Goal: Communication & Community: Answer question/provide support

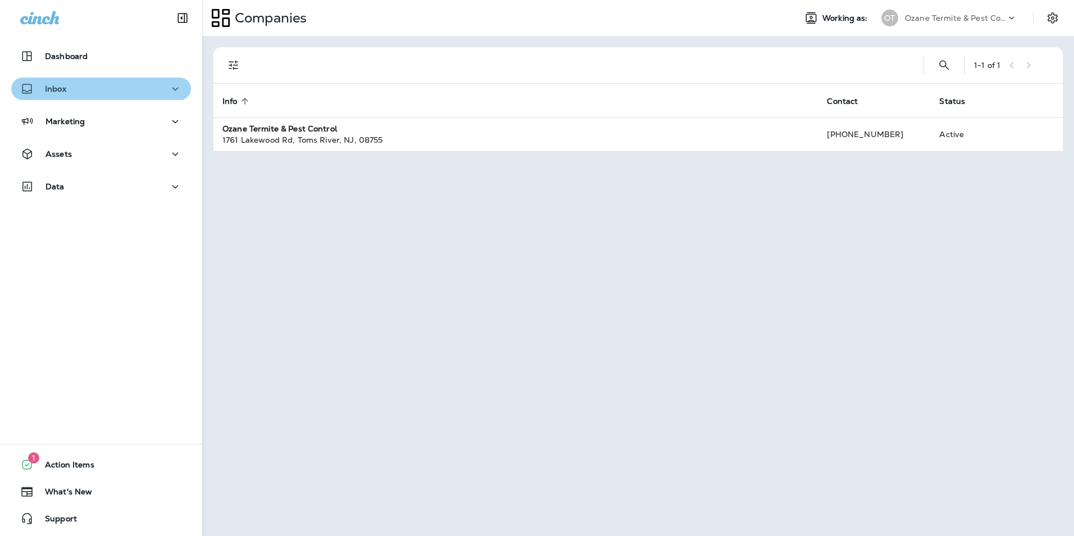
click at [160, 91] on div "Inbox" at bounding box center [101, 89] width 162 height 14
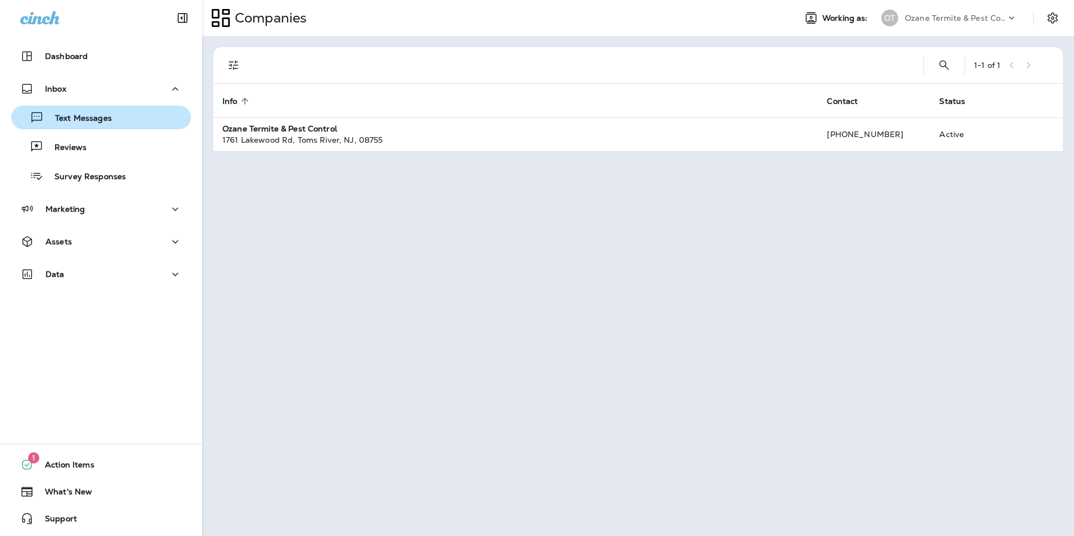
click at [112, 120] on div "Text Messages" at bounding box center [101, 117] width 171 height 17
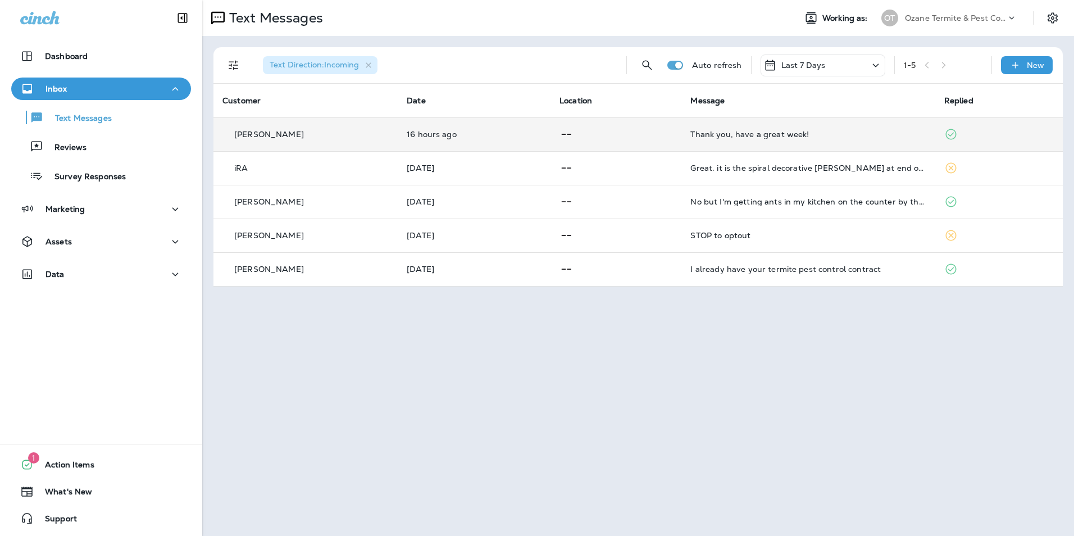
click at [812, 138] on div "Thank you, have a great week!" at bounding box center [807, 134] width 235 height 9
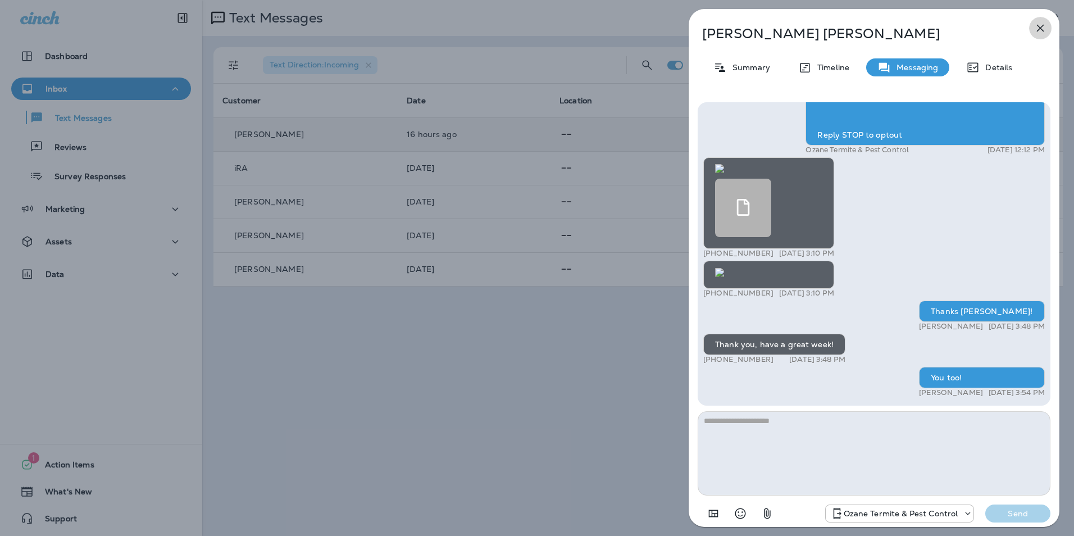
click at [1039, 27] on icon "button" at bounding box center [1040, 28] width 7 height 7
